Goal: Task Accomplishment & Management: Manage account settings

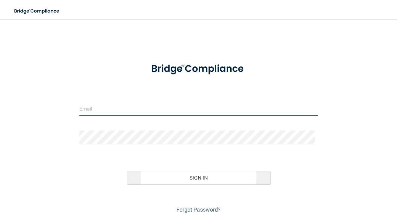
type input "[EMAIL_ADDRESS][DOMAIN_NAME]"
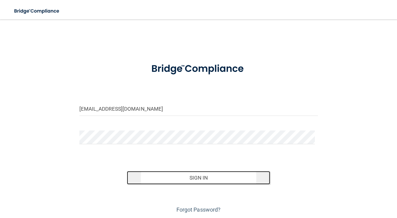
click at [188, 176] on button "Sign In" at bounding box center [198, 177] width 143 height 13
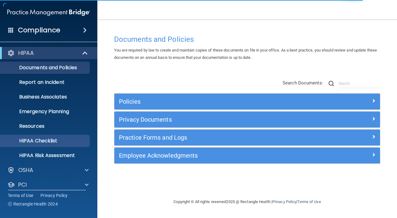
scroll to position [35, 0]
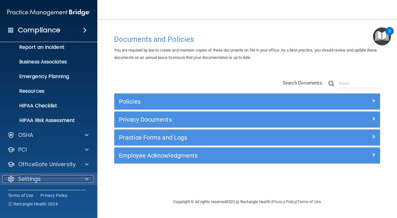
click at [74, 178] on div "Settings" at bounding box center [40, 178] width 75 height 7
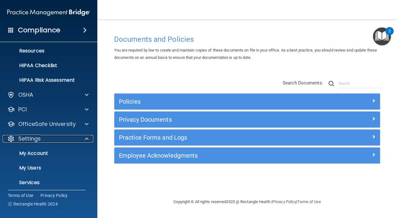
scroll to position [93, 0]
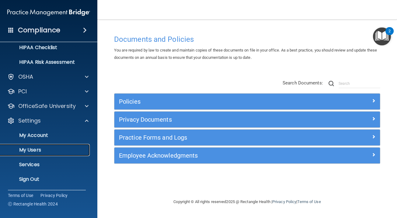
click at [34, 149] on p "My Users" at bounding box center [45, 150] width 83 height 6
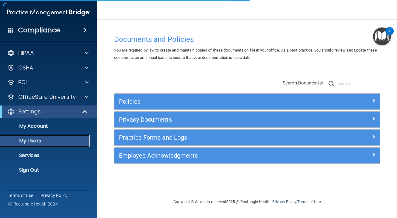
select select "20"
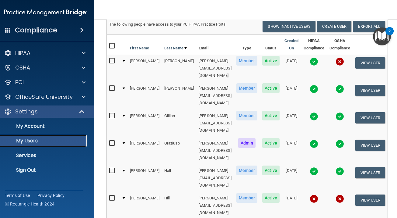
scroll to position [42, 0]
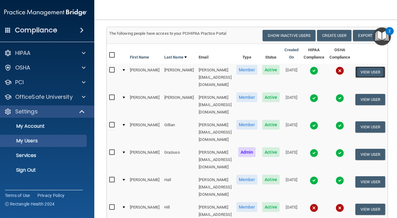
click at [371, 69] on button "View User" at bounding box center [371, 71] width 30 height 11
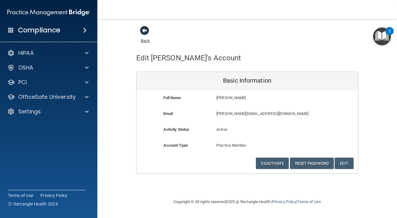
click at [144, 32] on span at bounding box center [144, 30] width 9 height 9
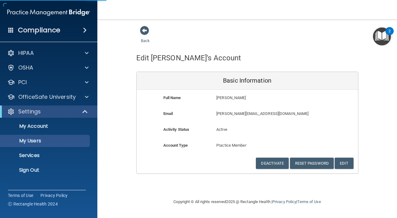
select select "20"
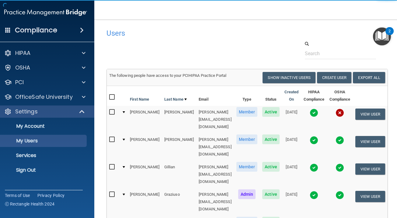
click at [316, 114] on img at bounding box center [314, 112] width 9 height 9
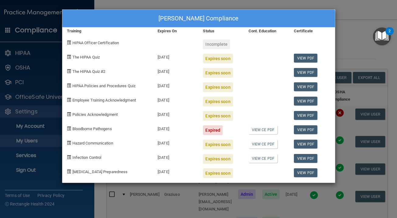
click at [354, 49] on div "[PERSON_NAME] Compliance Training Expires On Status Cont. Education Certificate…" at bounding box center [198, 109] width 397 height 218
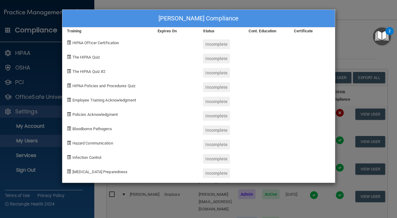
click at [345, 62] on div "[PERSON_NAME] Compliance Training Expires On Status Cont. Education Certificate…" at bounding box center [198, 109] width 397 height 218
